Goal: Task Accomplishment & Management: Manage account settings

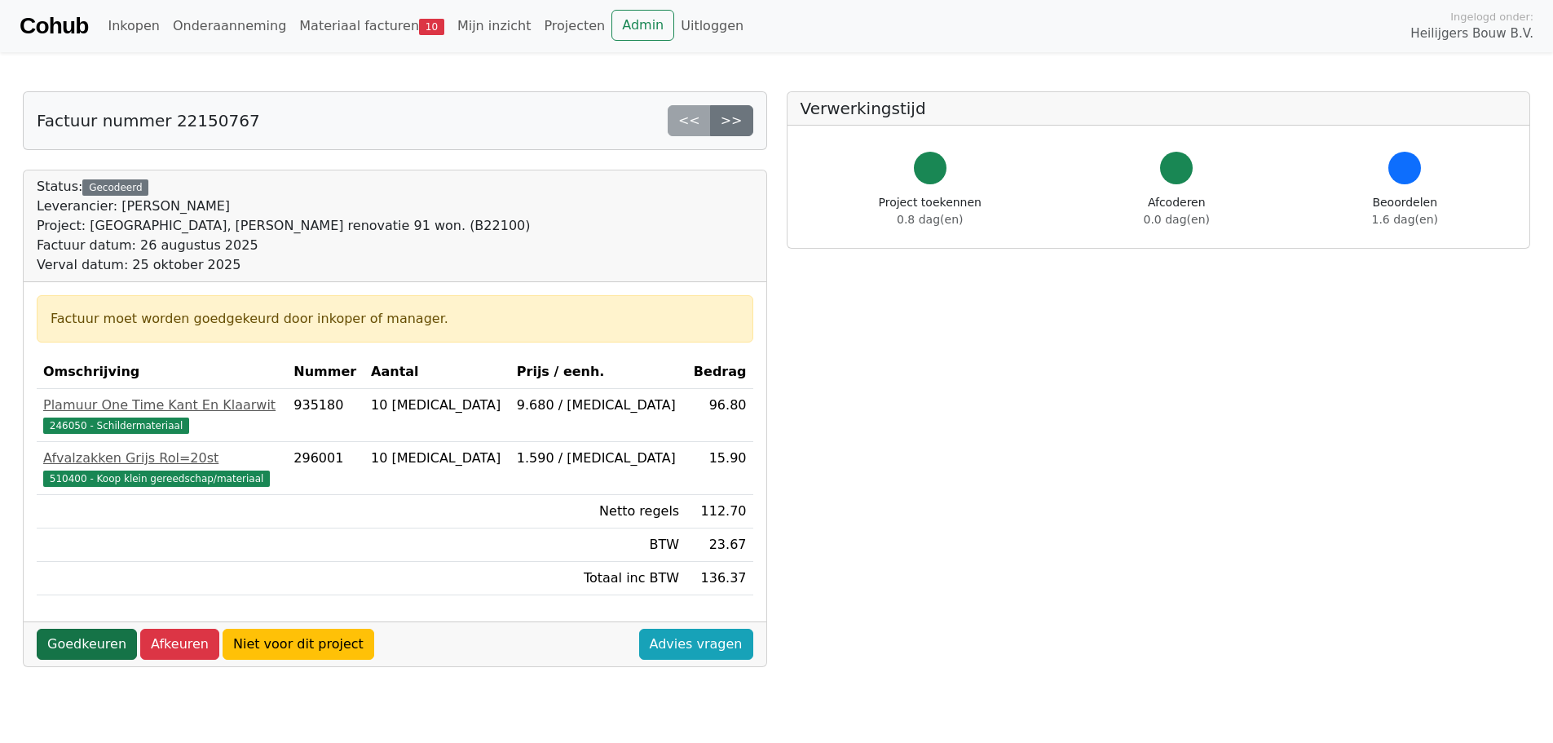
click at [70, 648] on link "Goedkeuren" at bounding box center [87, 644] width 100 height 31
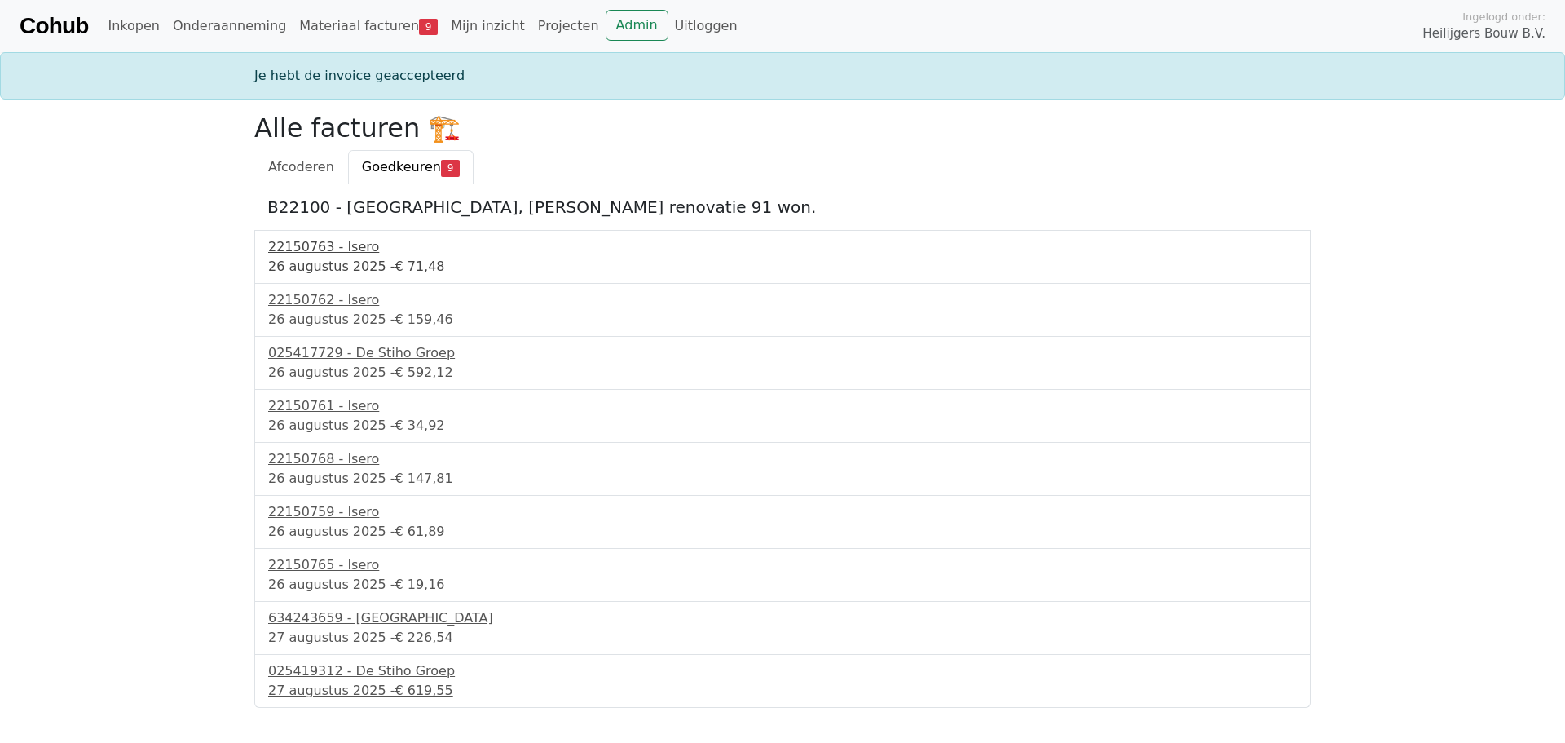
click at [359, 267] on div "26 augustus 2025 - € 71,48" at bounding box center [782, 267] width 1029 height 20
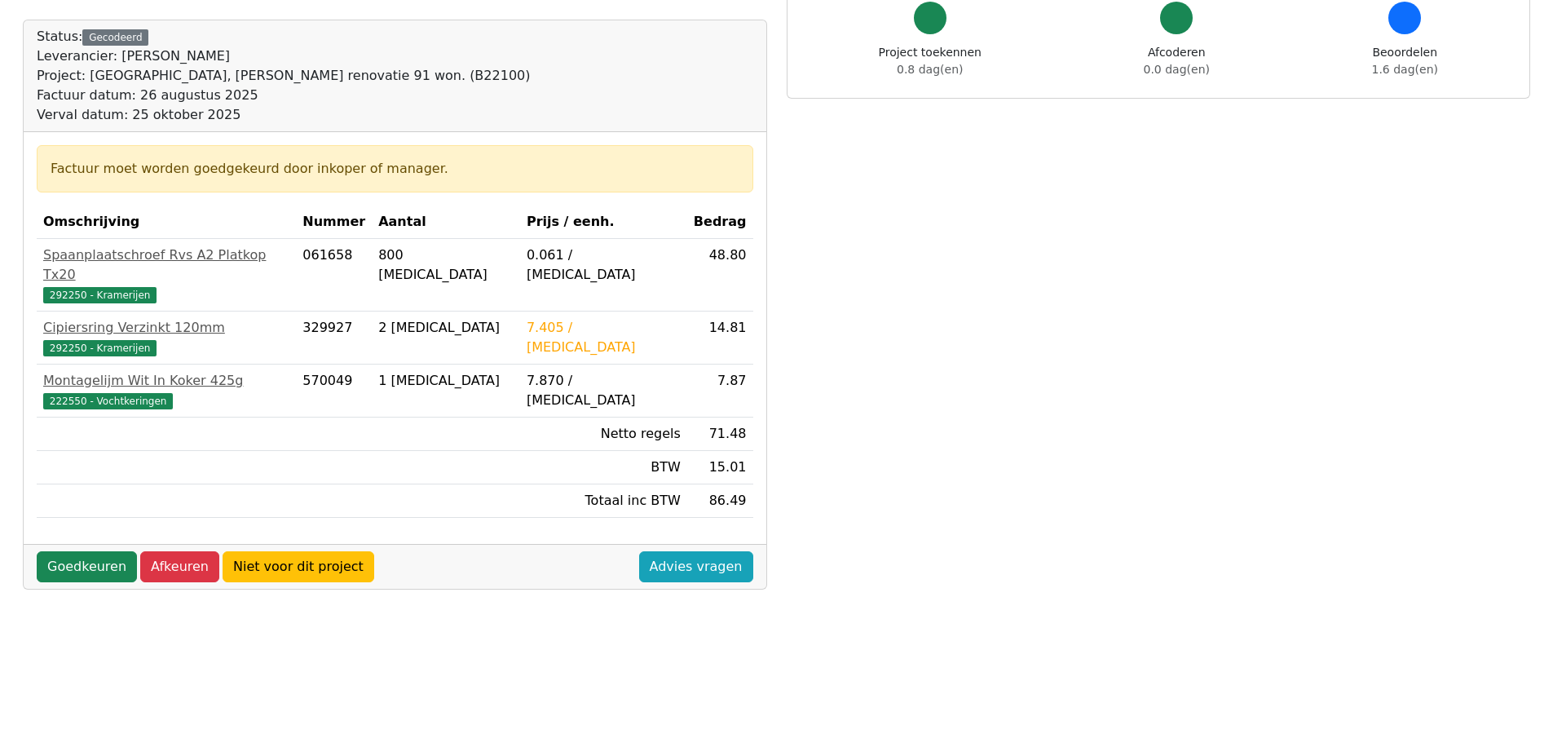
scroll to position [163, 0]
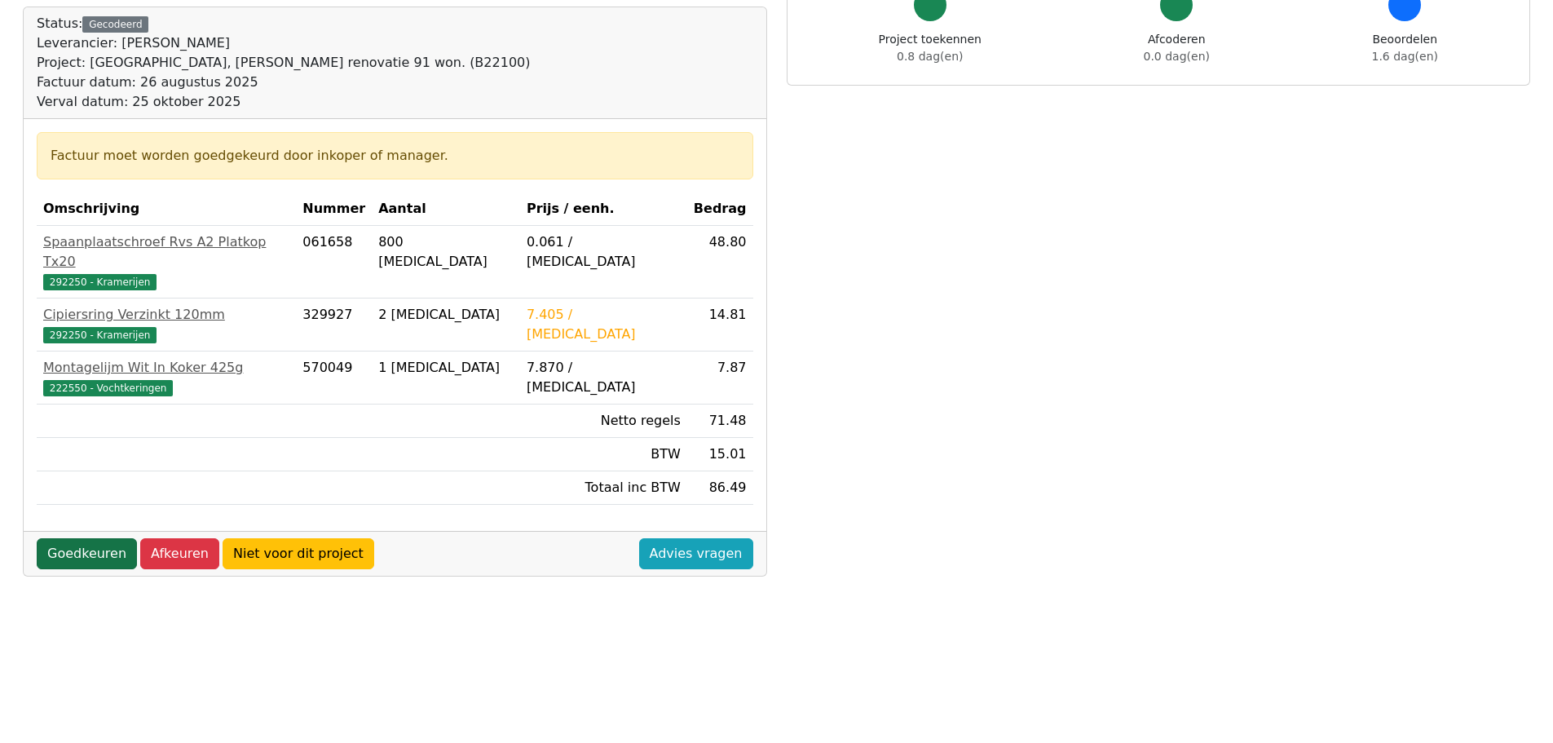
click at [64, 538] on link "Goedkeuren" at bounding box center [87, 553] width 100 height 31
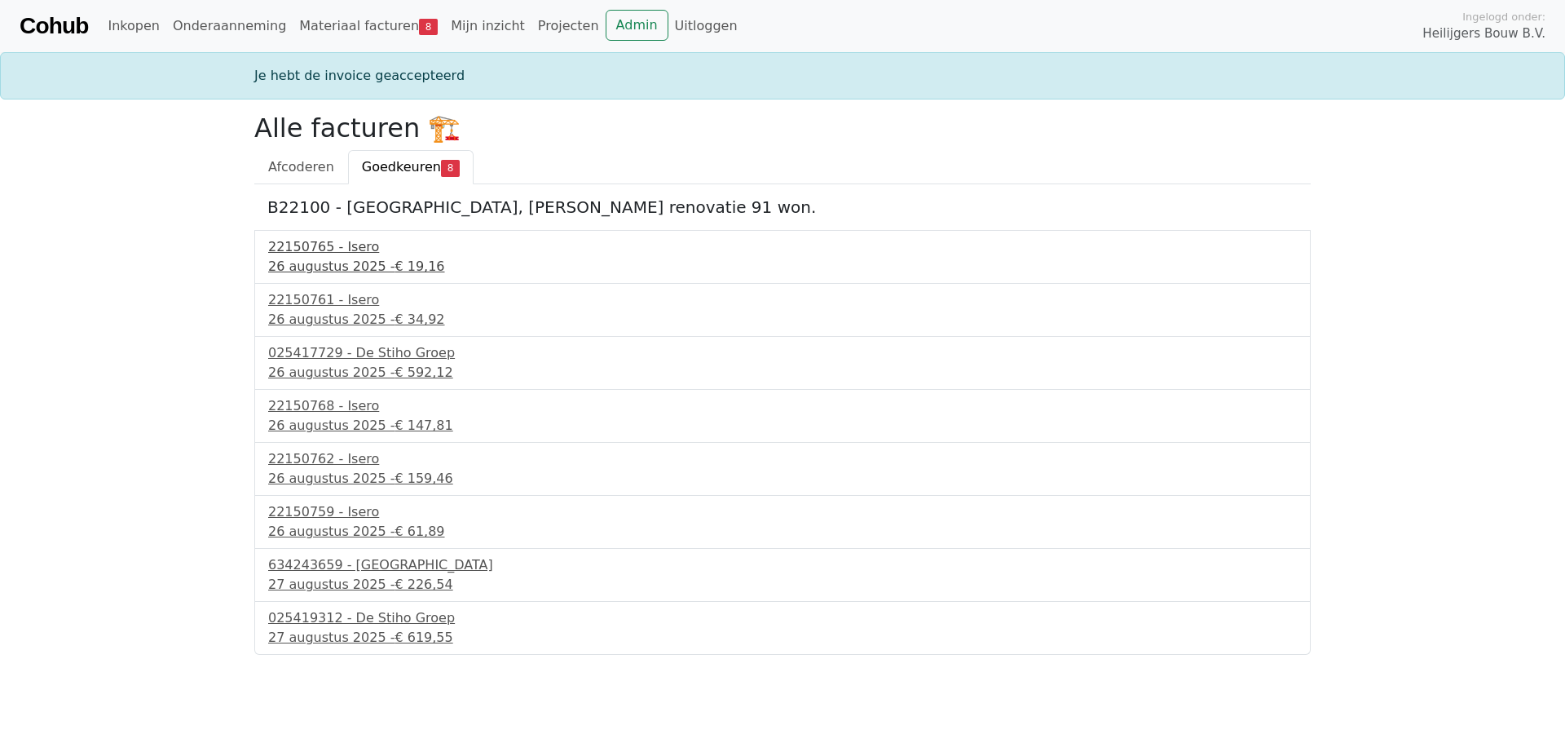
click at [322, 263] on div "[DATE] - € 19,16" at bounding box center [782, 267] width 1029 height 20
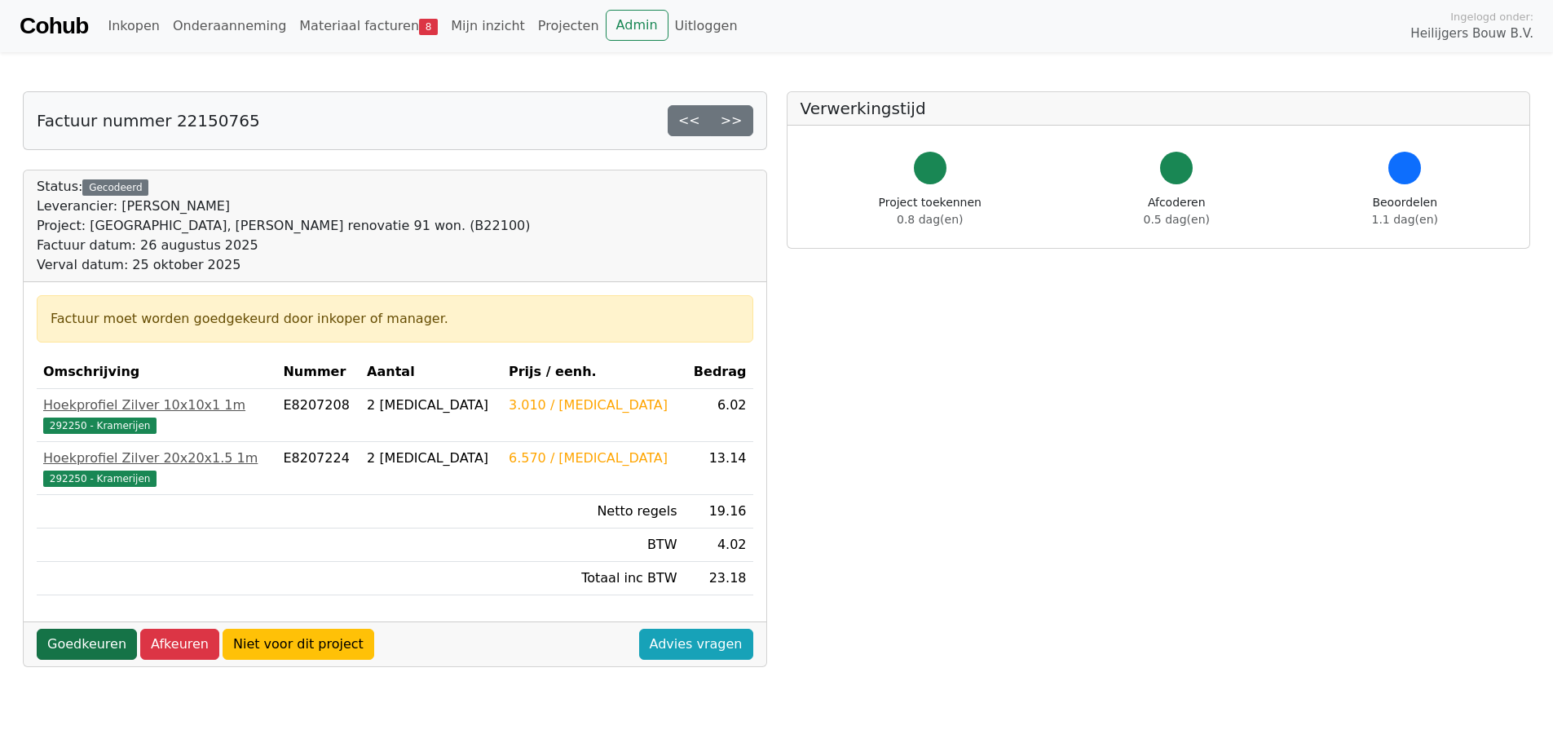
click at [89, 644] on link "Goedkeuren" at bounding box center [87, 644] width 100 height 31
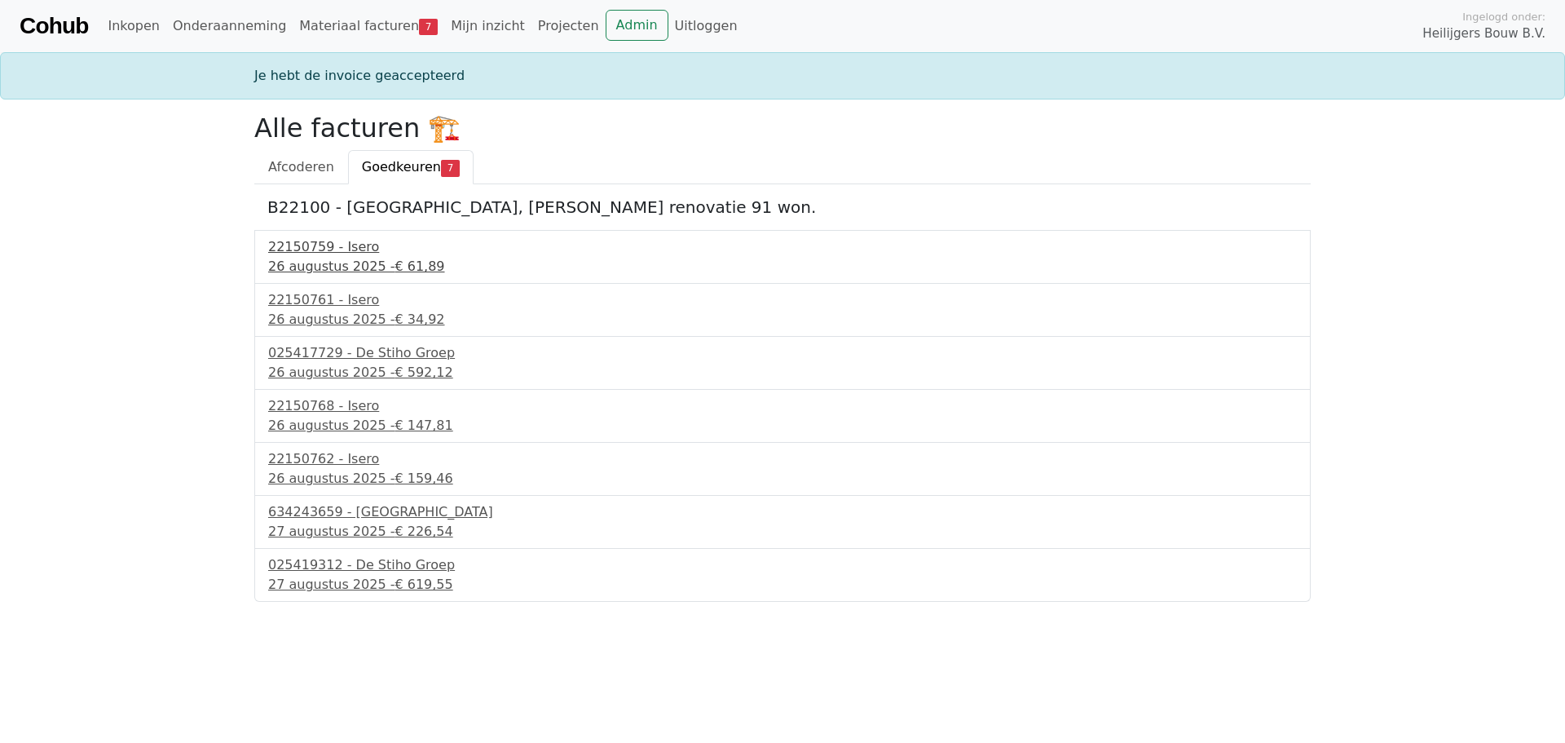
click at [342, 254] on div "22150759 - Isero" at bounding box center [782, 247] width 1029 height 20
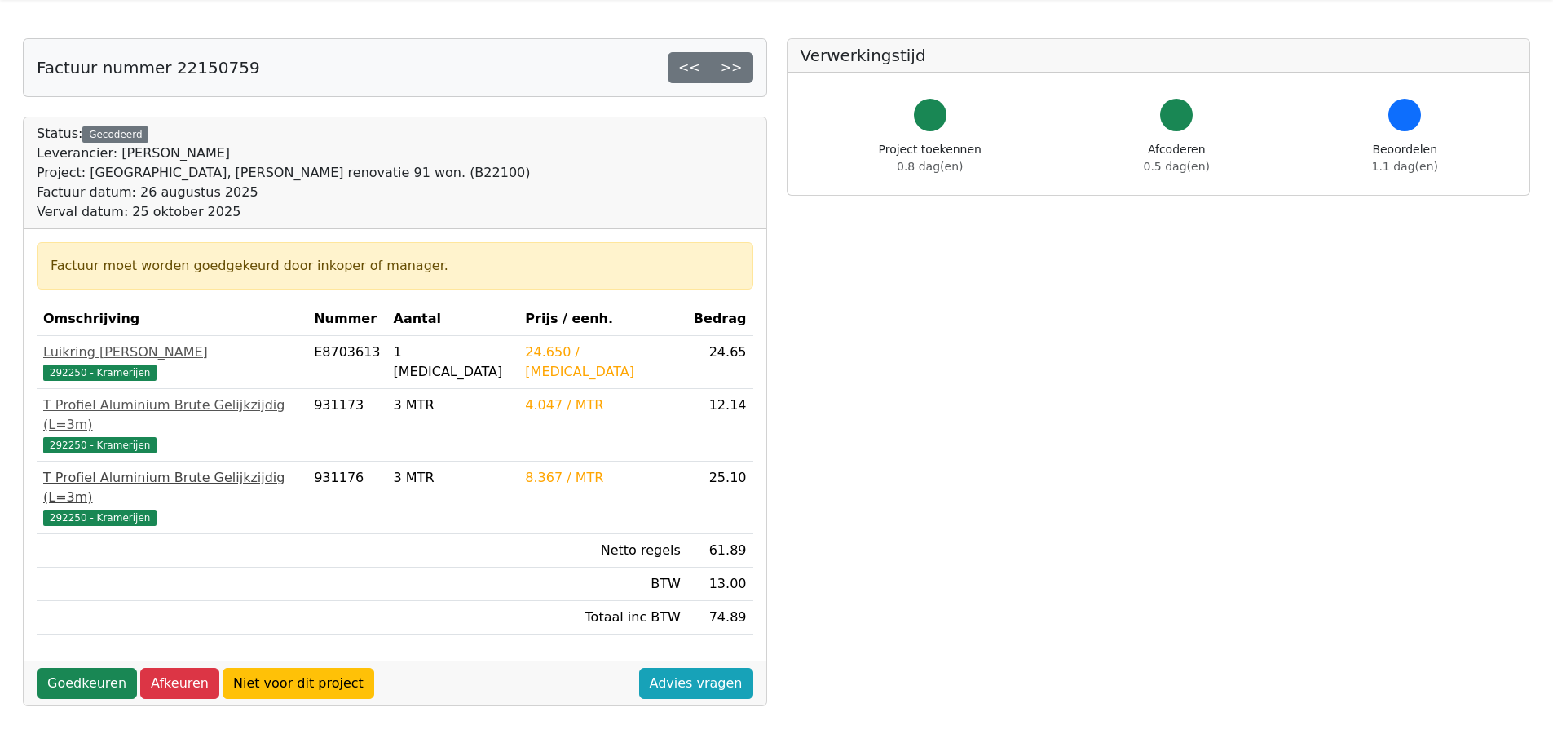
scroll to position [82, 0]
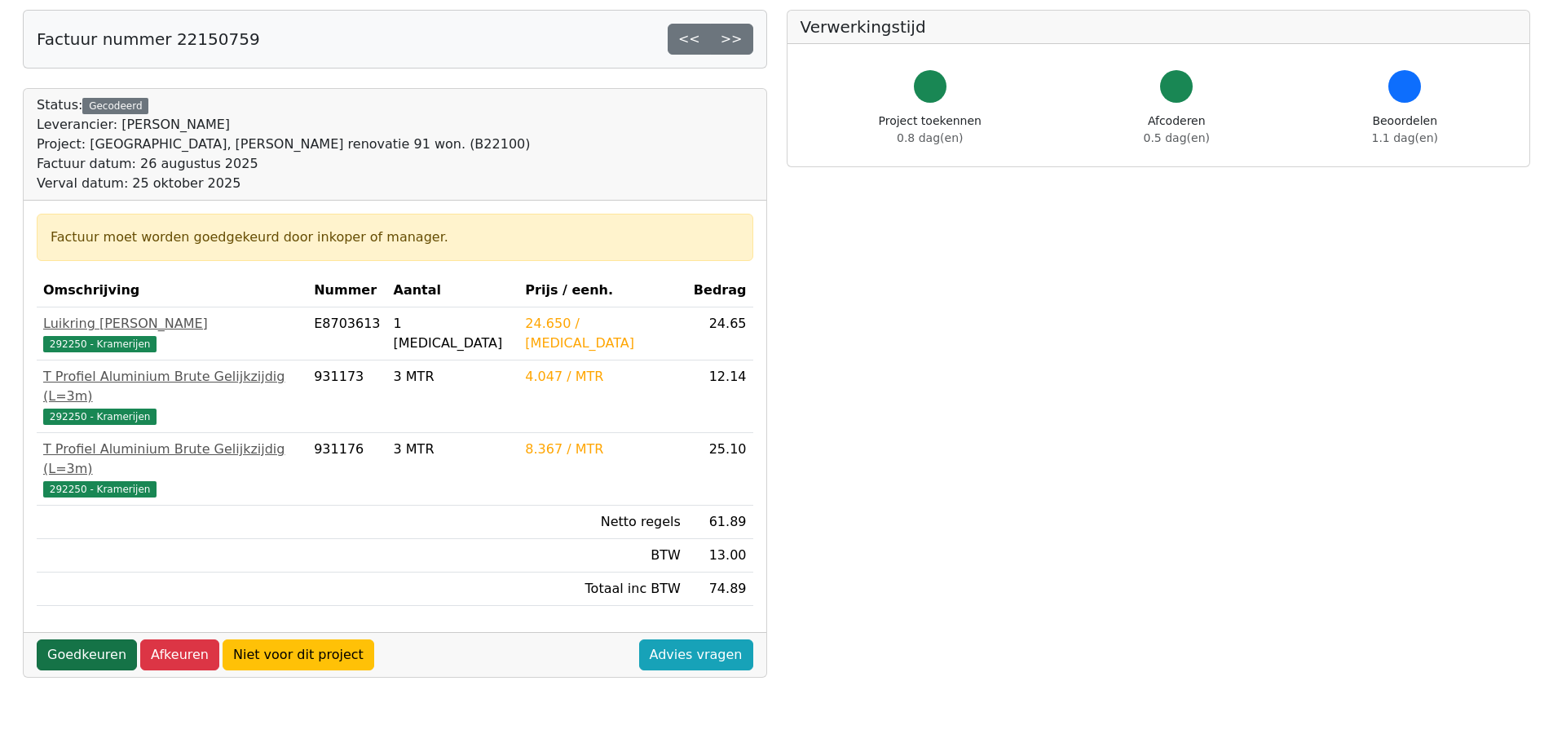
click at [86, 639] on link "Goedkeuren" at bounding box center [87, 654] width 100 height 31
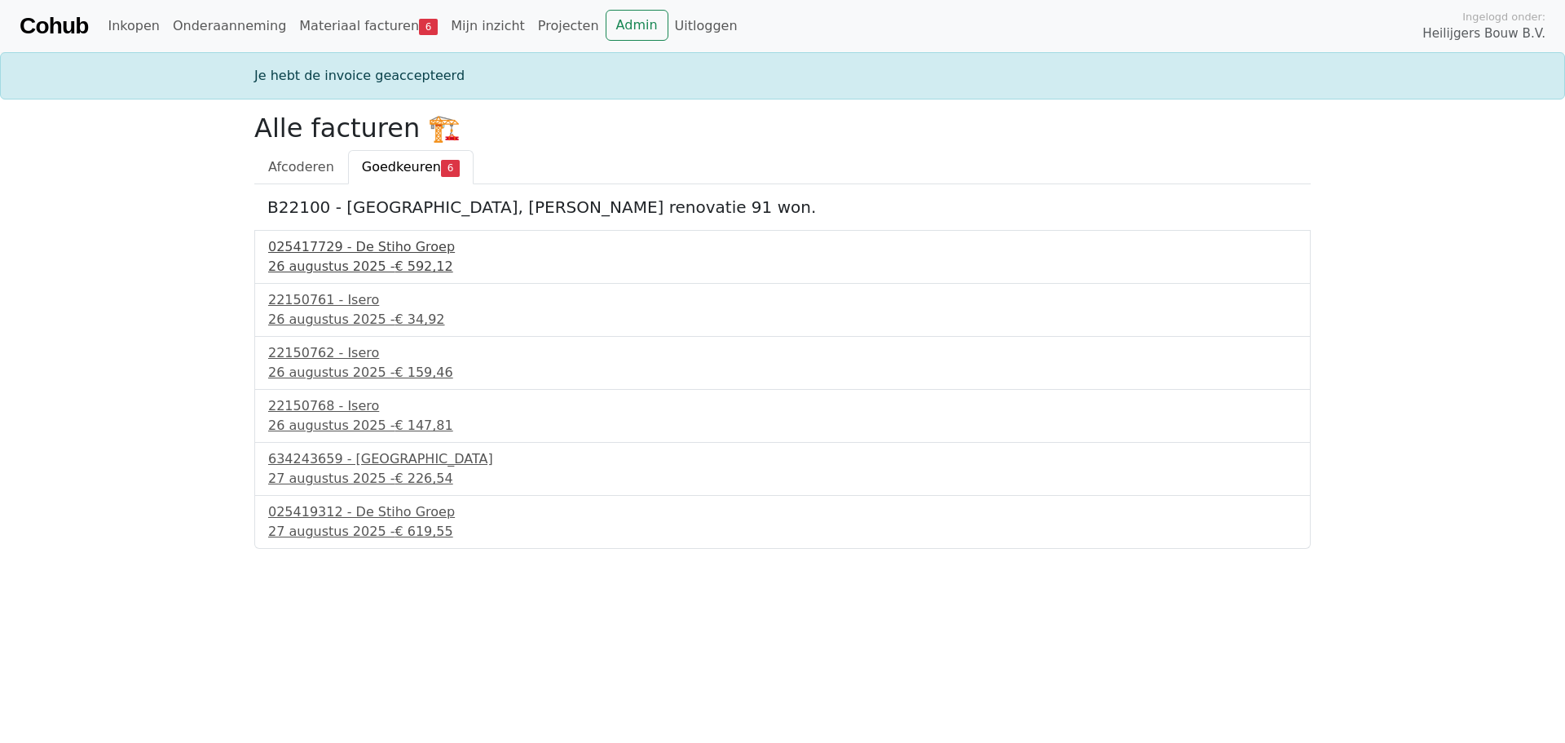
click at [308, 258] on div "26 augustus 2025 - € 592,12" at bounding box center [782, 267] width 1029 height 20
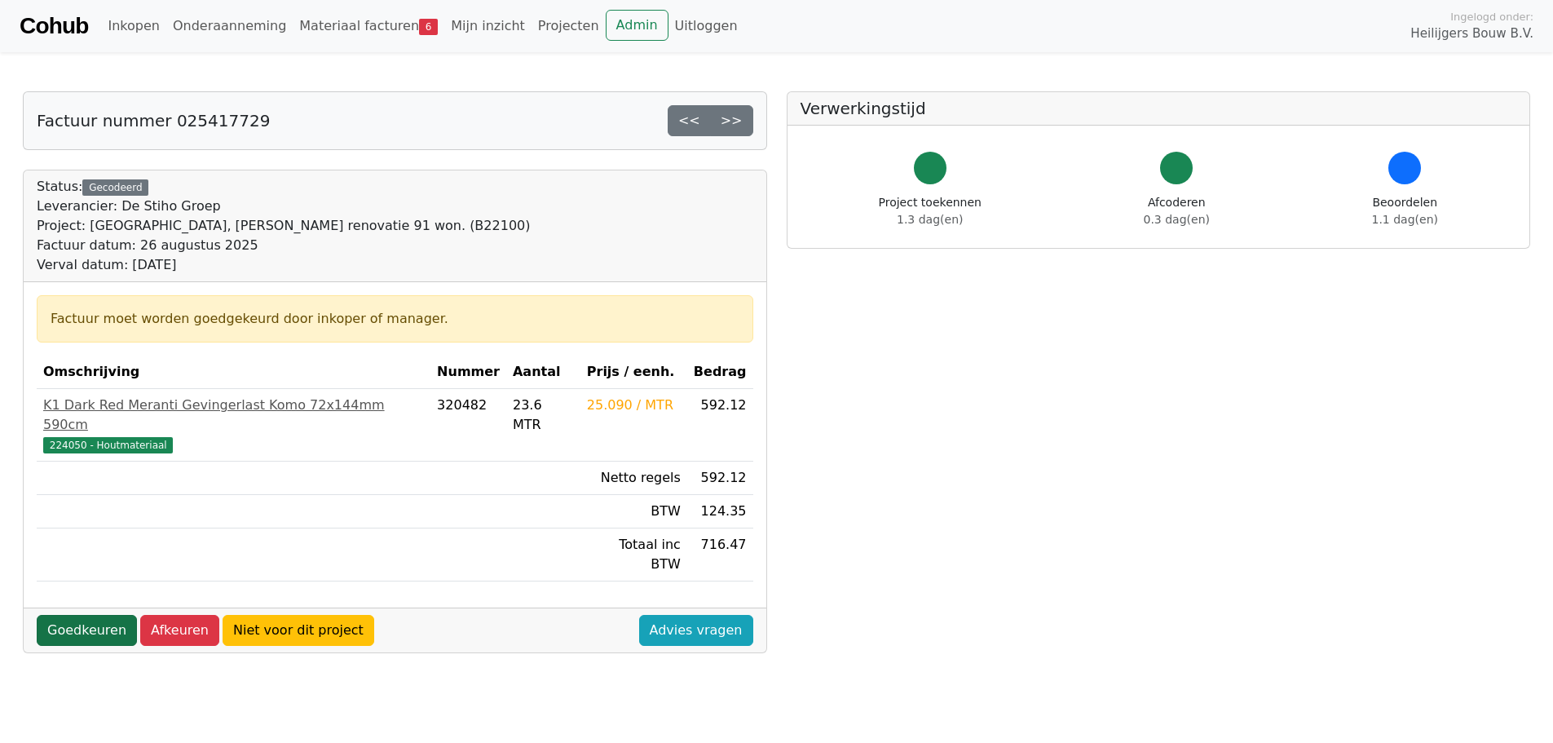
click at [69, 615] on link "Goedkeuren" at bounding box center [87, 630] width 100 height 31
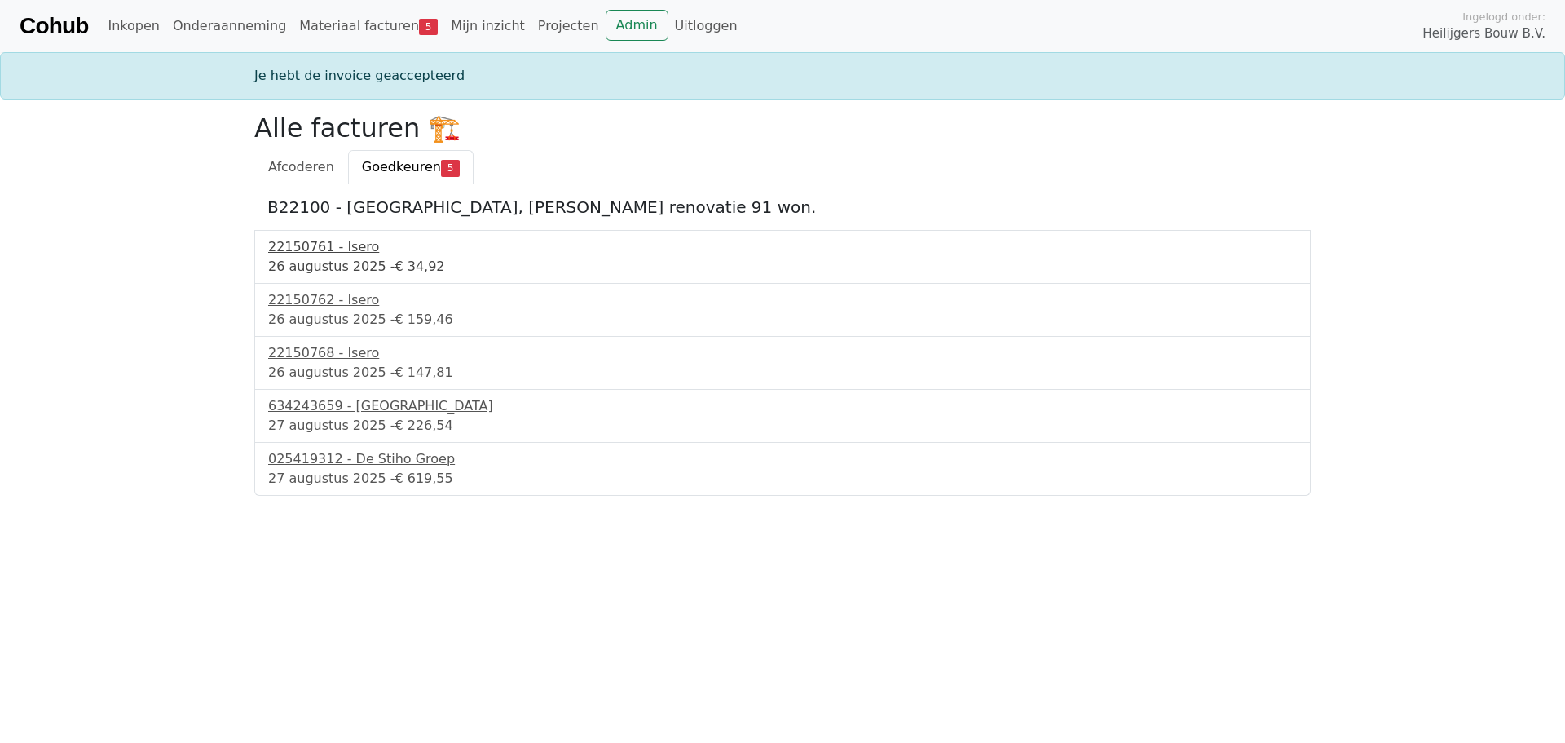
click at [369, 265] on div "[DATE] - € 34,92" at bounding box center [782, 267] width 1029 height 20
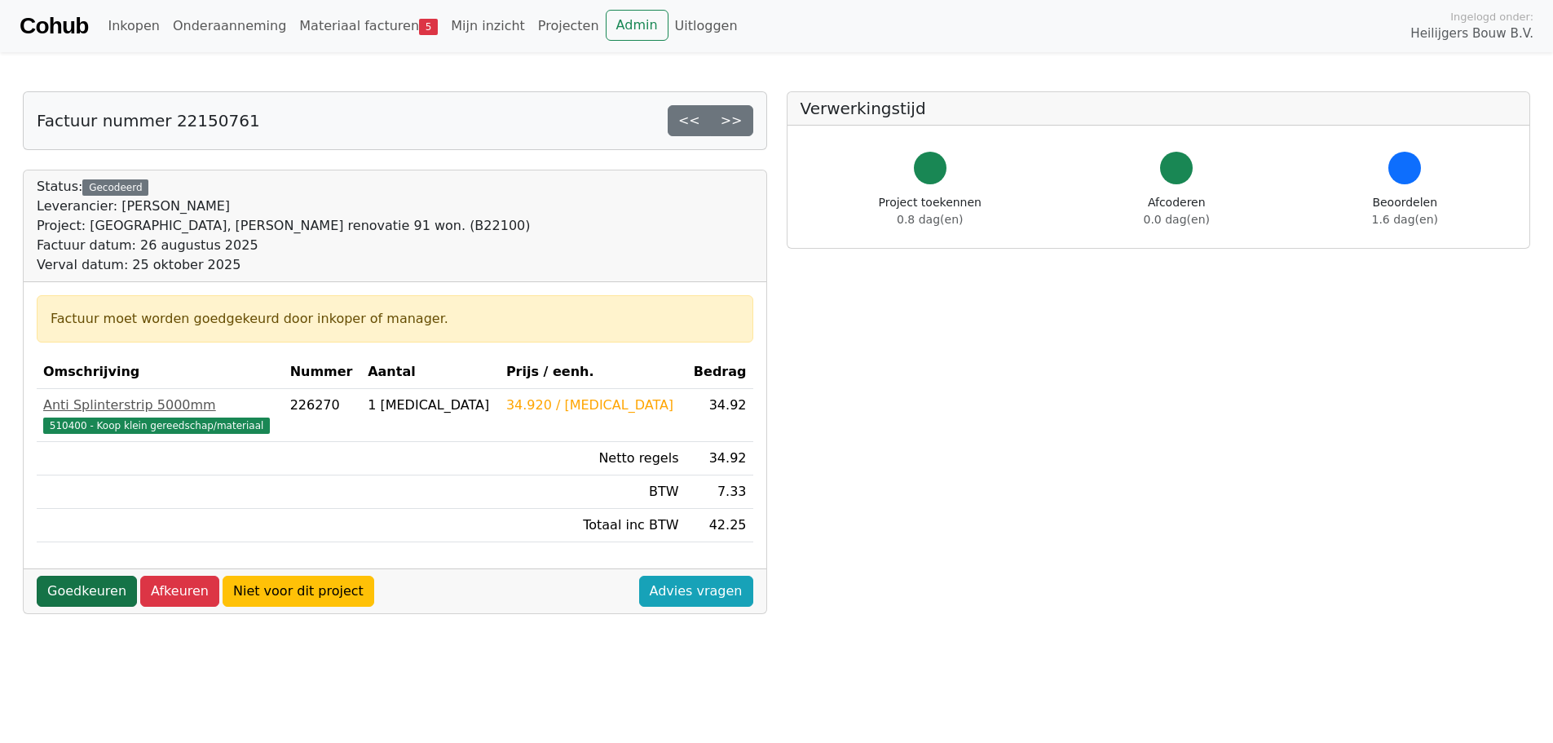
click at [84, 592] on link "Goedkeuren" at bounding box center [87, 591] width 100 height 31
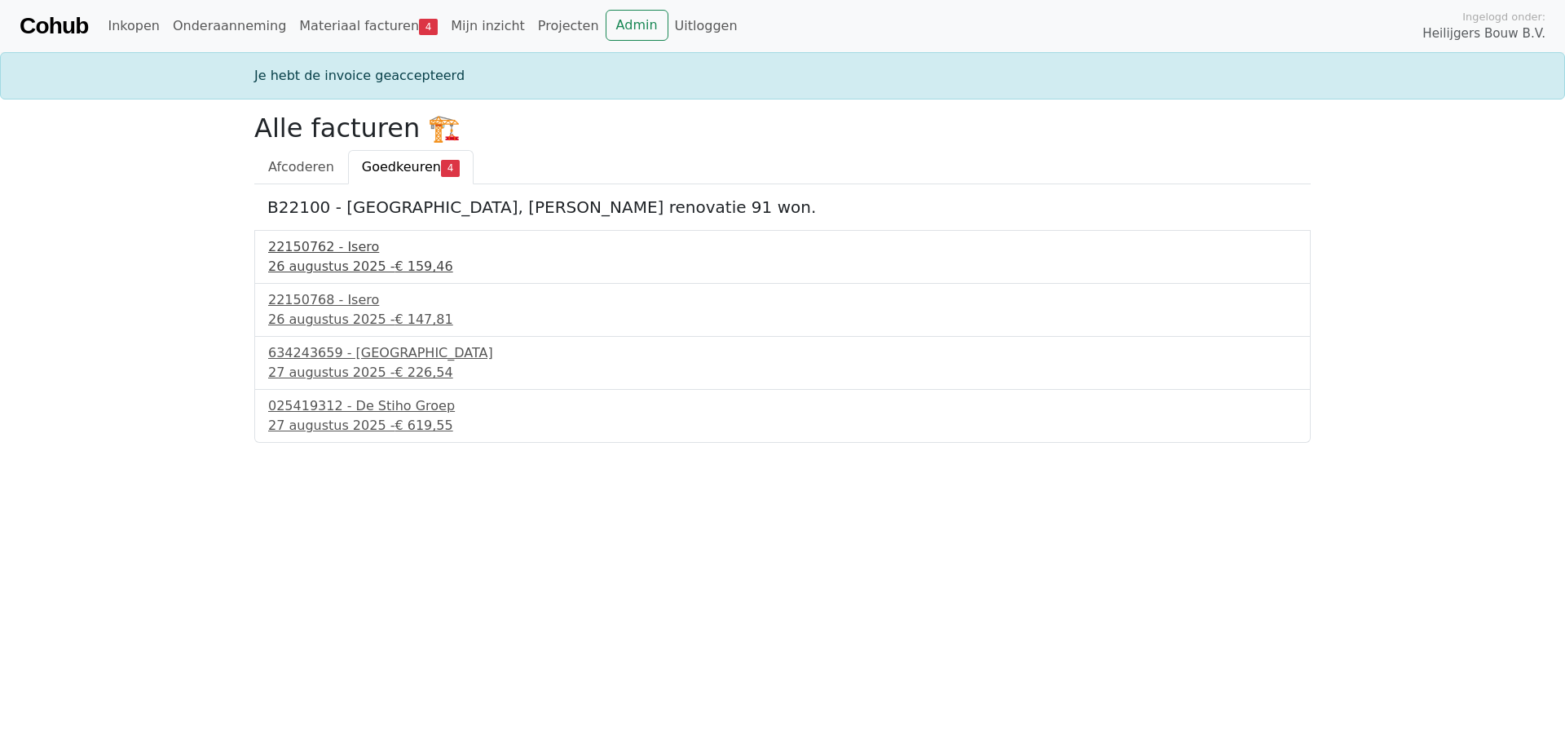
click at [343, 245] on div "22150762 - Isero" at bounding box center [782, 247] width 1029 height 20
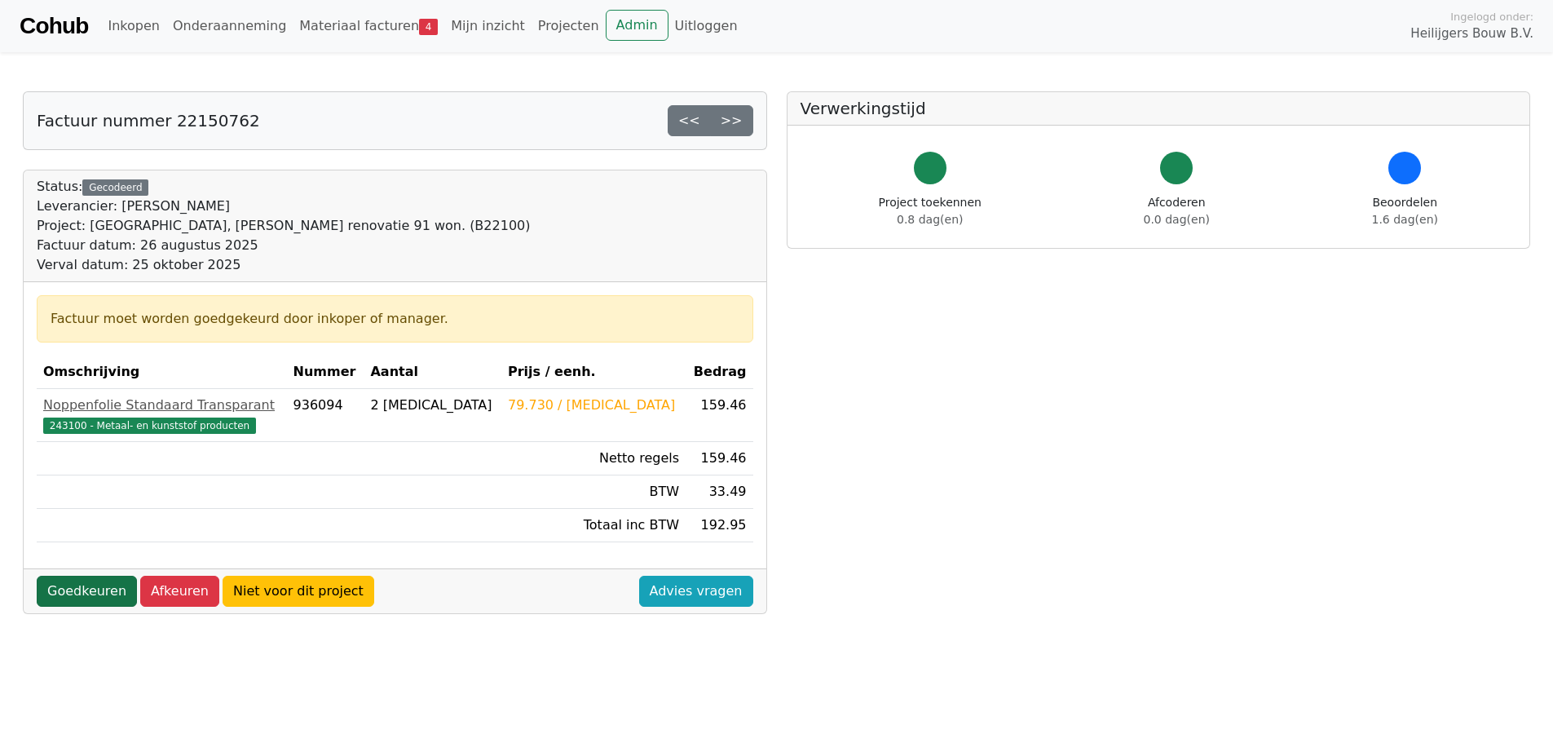
click at [93, 594] on link "Goedkeuren" at bounding box center [87, 591] width 100 height 31
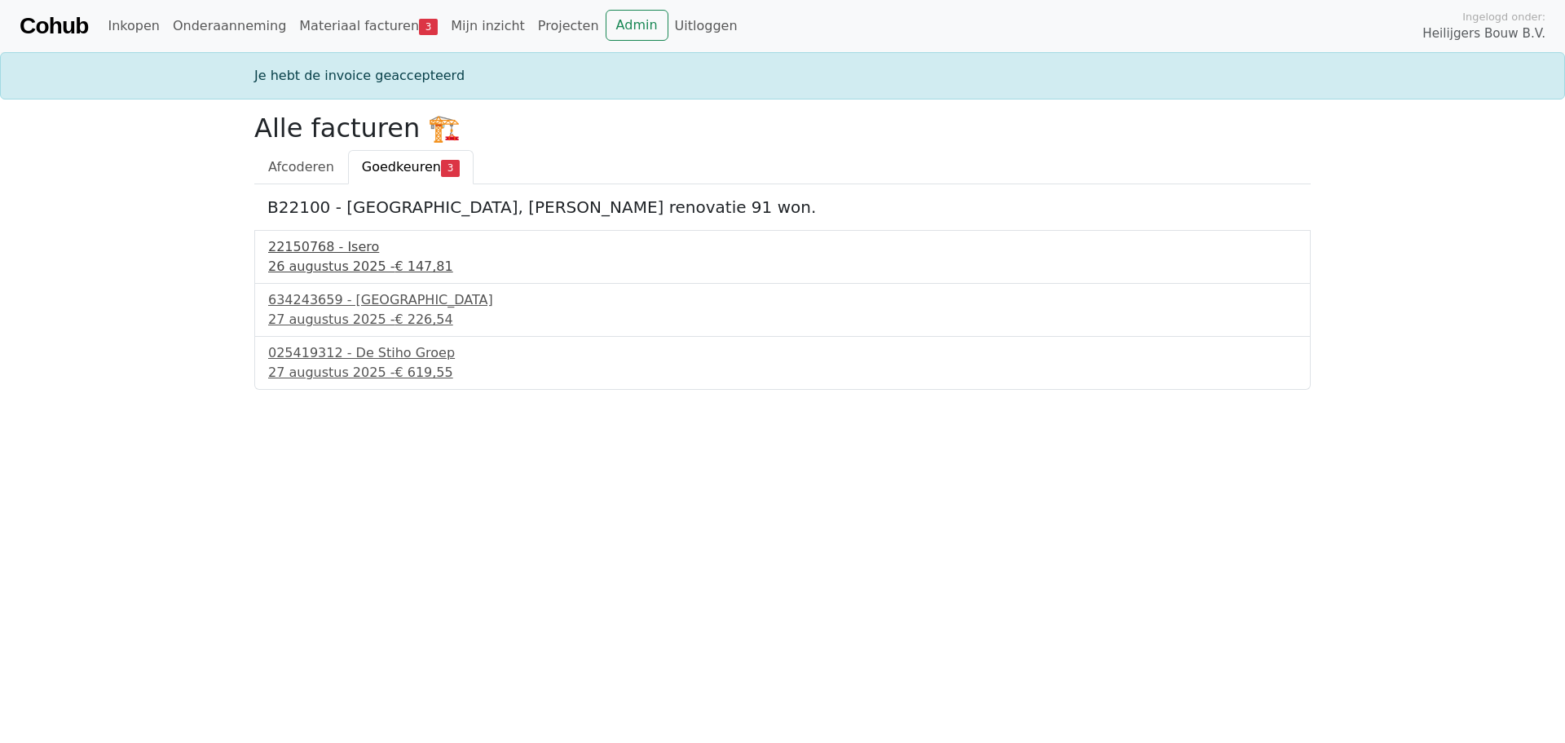
click at [347, 249] on div "22150768 - Isero" at bounding box center [782, 247] width 1029 height 20
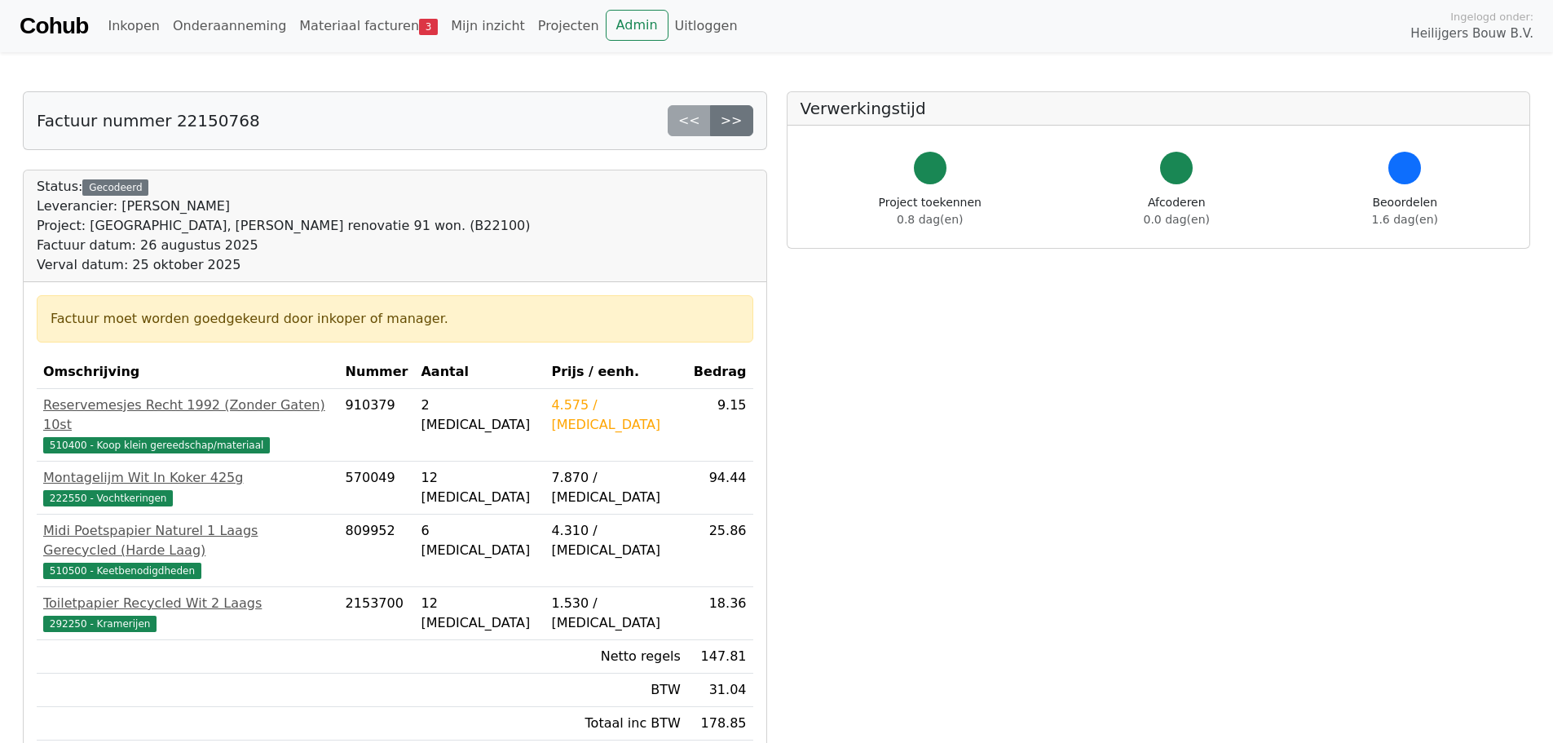
scroll to position [82, 0]
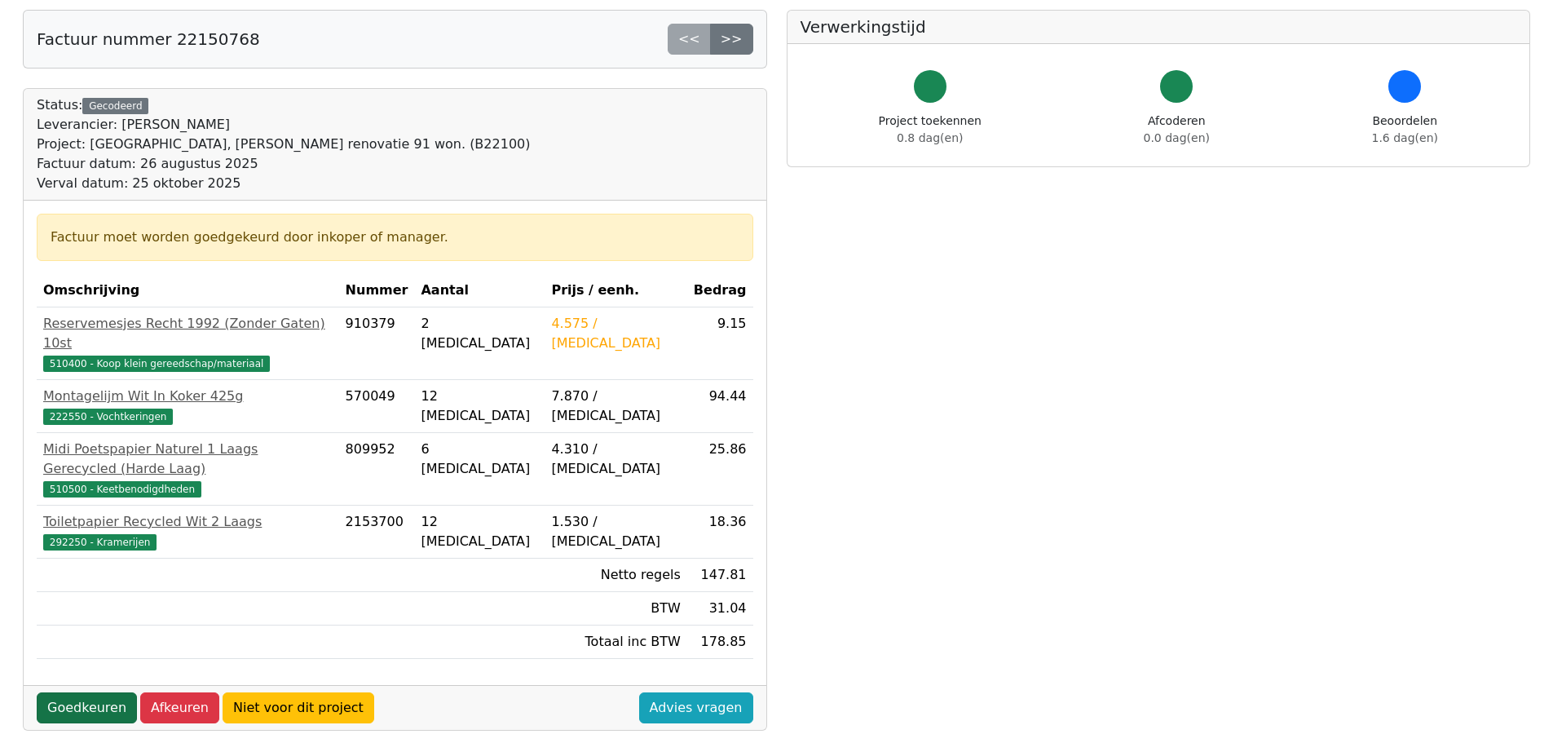
click at [91, 692] on link "Goedkeuren" at bounding box center [87, 707] width 100 height 31
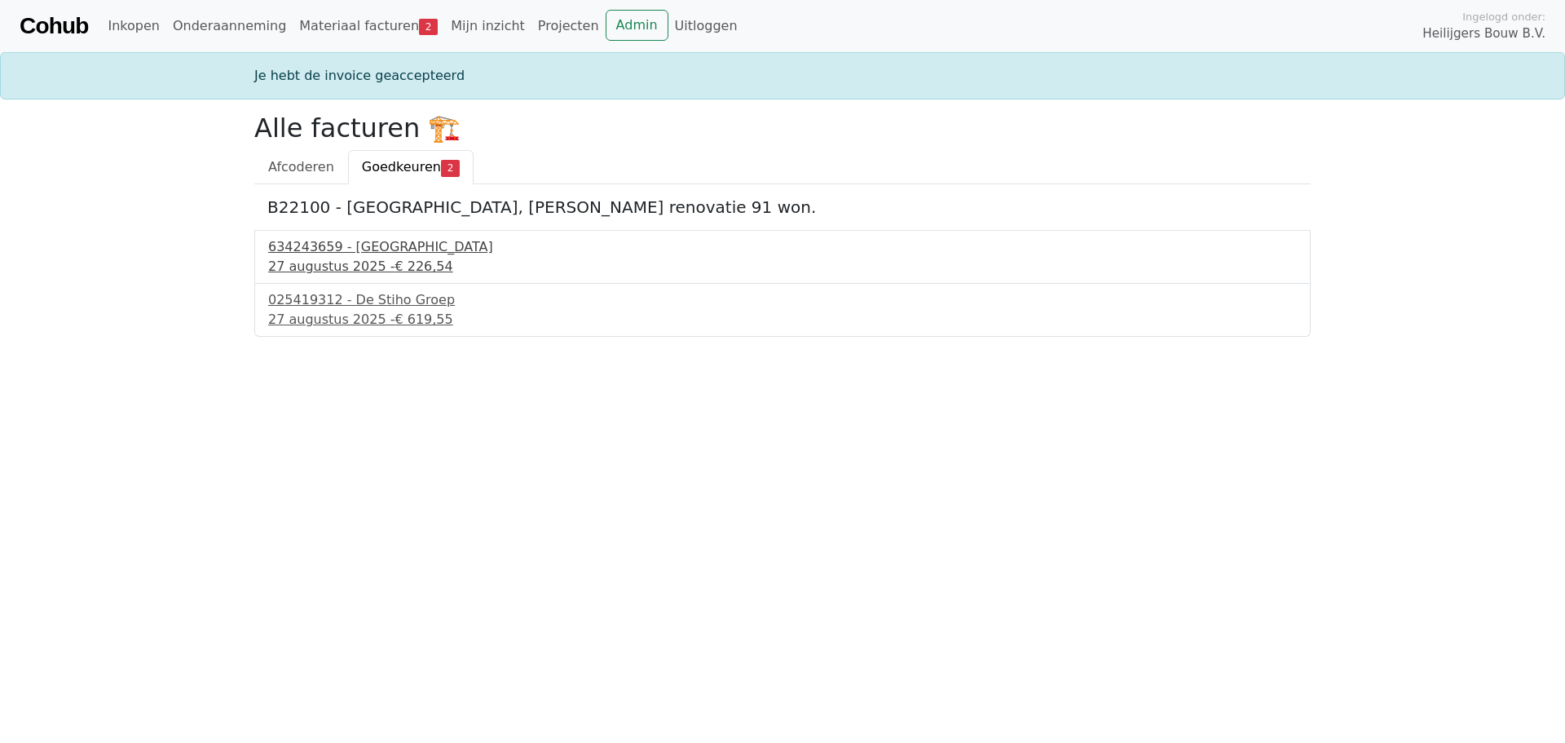
click at [323, 257] on div "[DATE] - € 226,54" at bounding box center [782, 267] width 1029 height 20
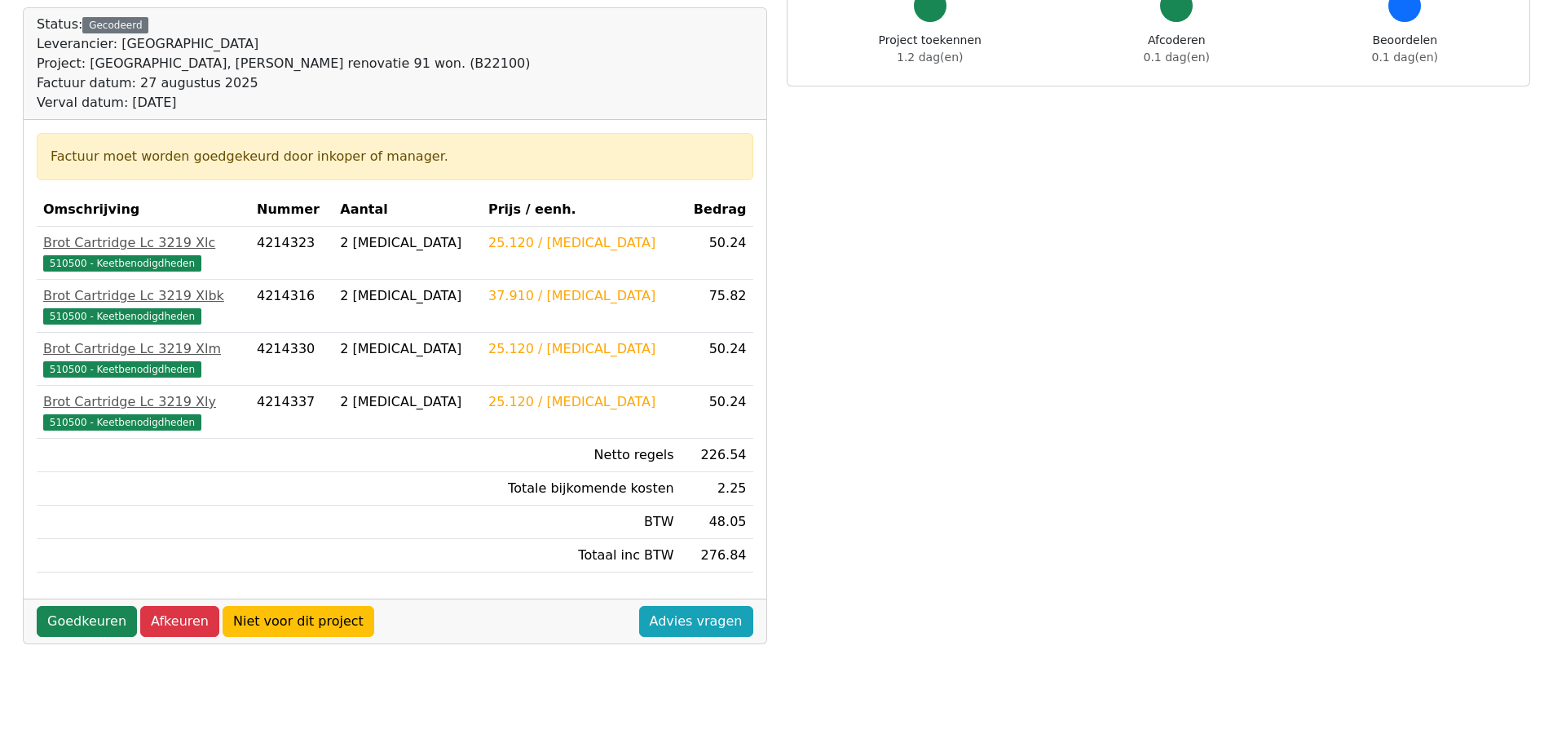
scroll to position [163, 0]
click at [99, 622] on link "Goedkeuren" at bounding box center [87, 620] width 100 height 31
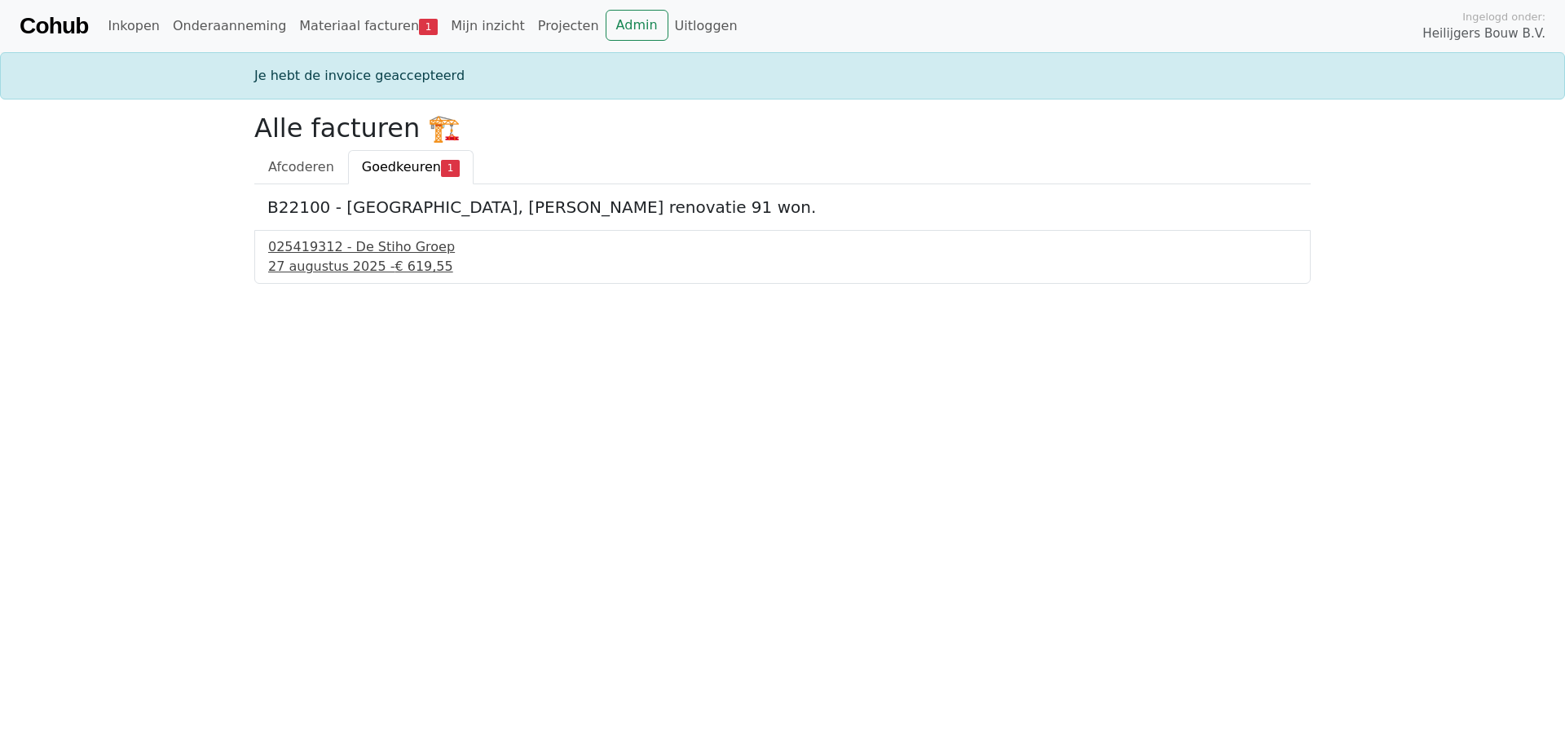
click at [361, 265] on div "27 augustus 2025 - € 619,55" at bounding box center [782, 267] width 1029 height 20
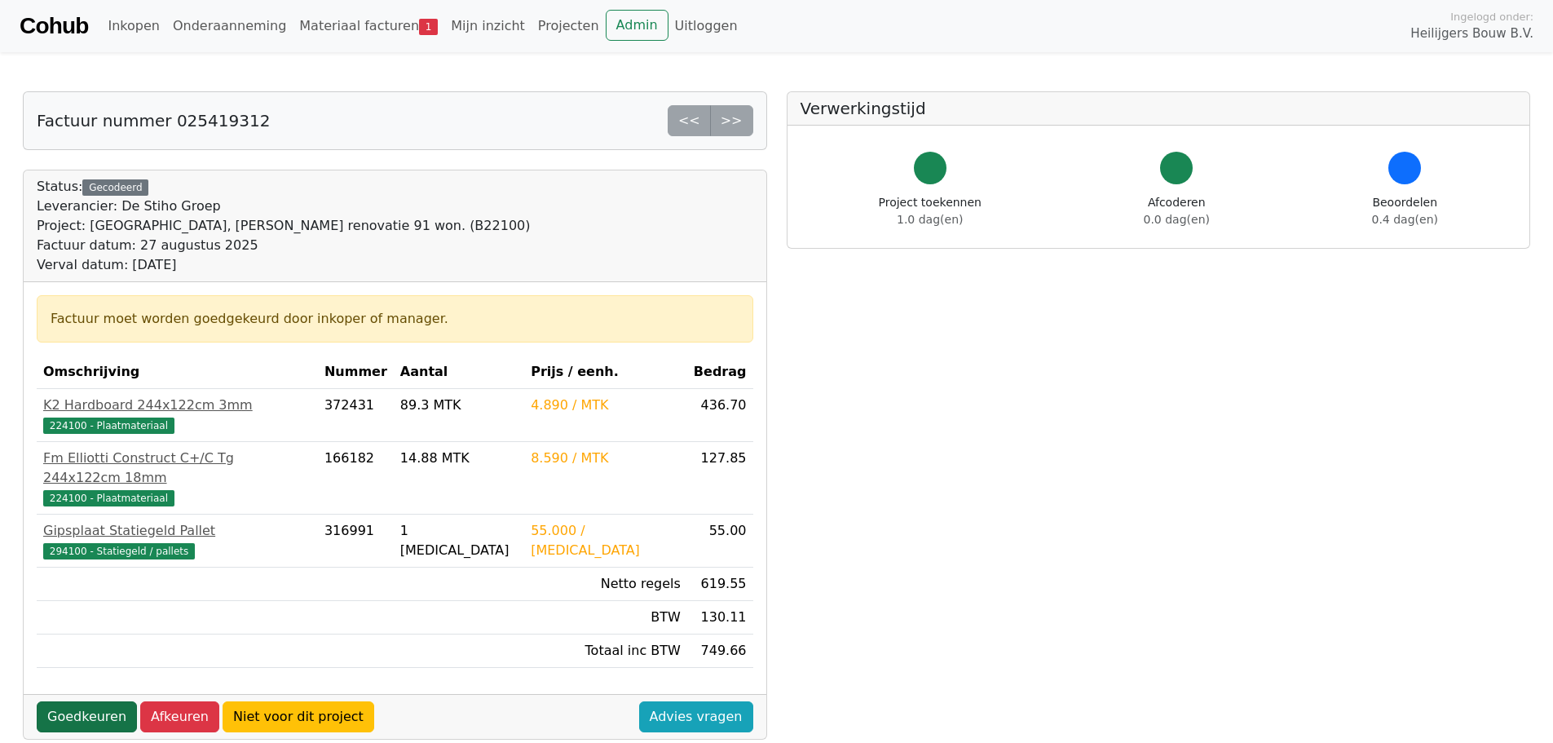
click at [74, 701] on link "Goedkeuren" at bounding box center [87, 716] width 100 height 31
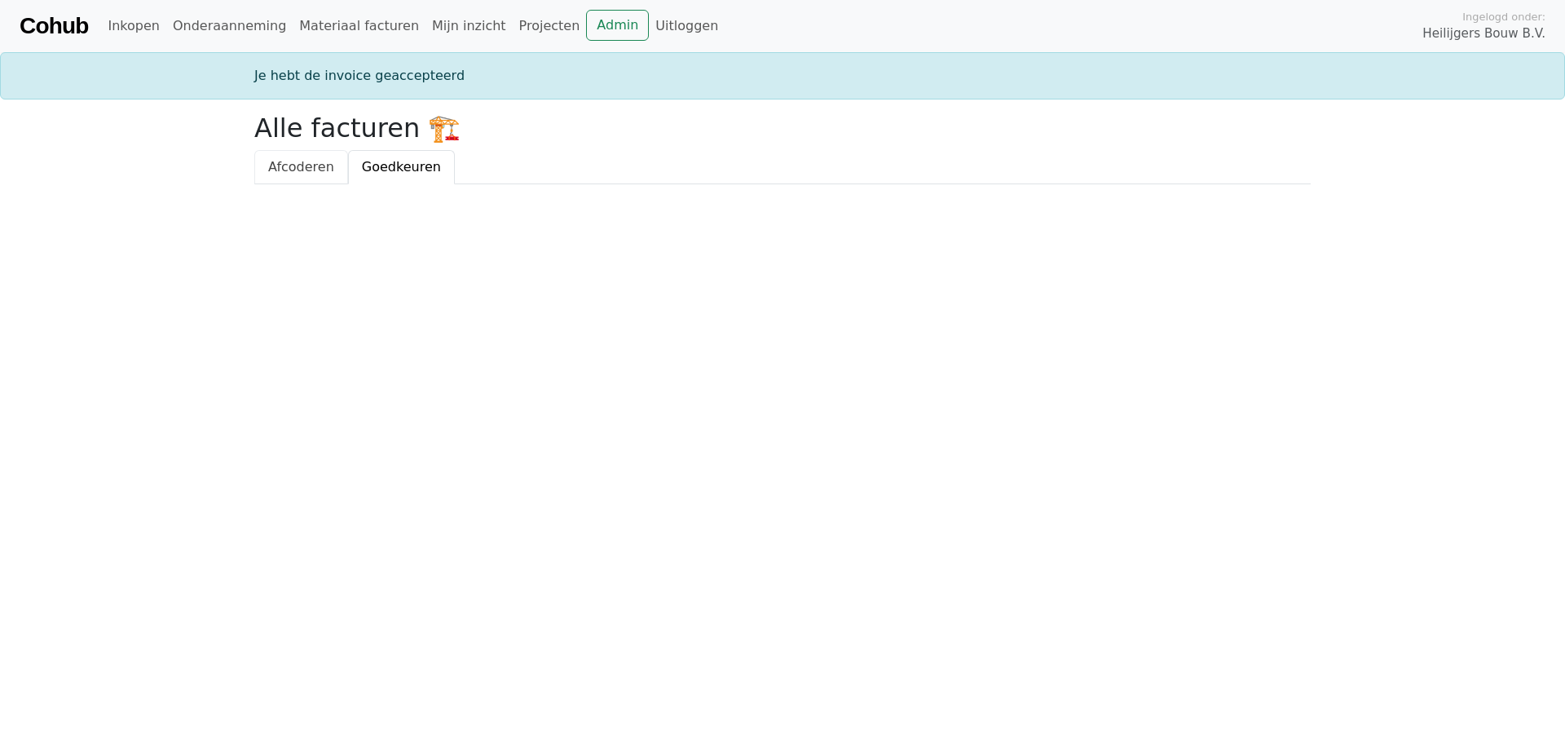
click at [291, 162] on span "Afcoderen" at bounding box center [301, 166] width 66 height 15
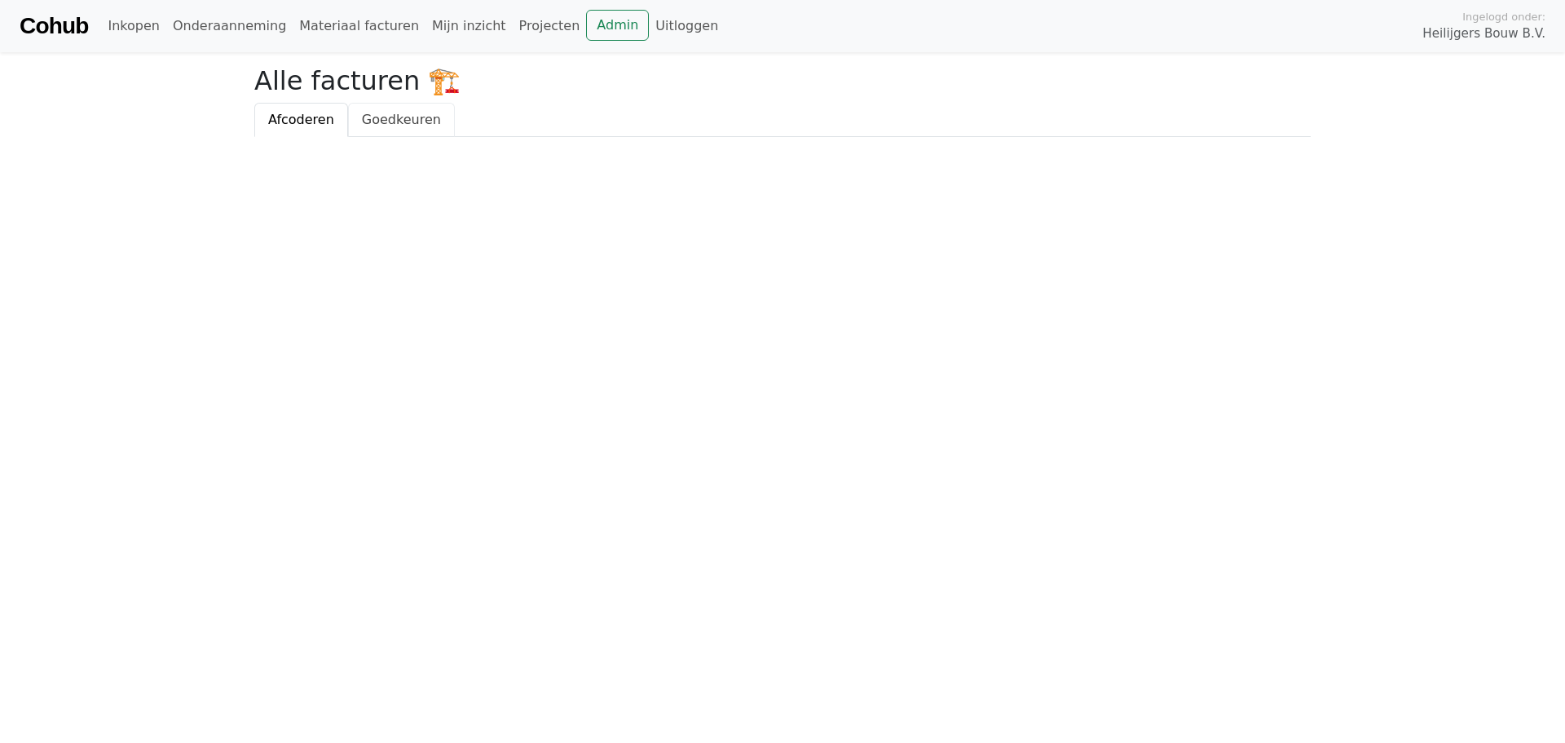
click at [392, 124] on span "Goedkeuren" at bounding box center [401, 119] width 79 height 15
